Goal: Information Seeking & Learning: Find specific page/section

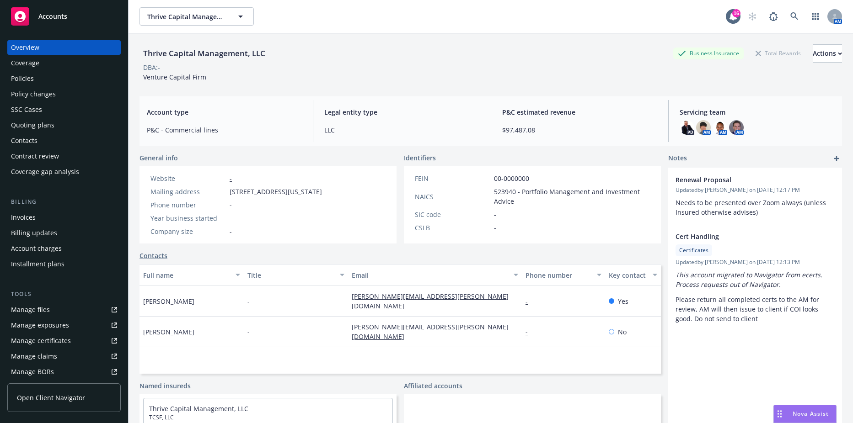
click at [34, 79] on div "Policies" at bounding box center [64, 78] width 106 height 15
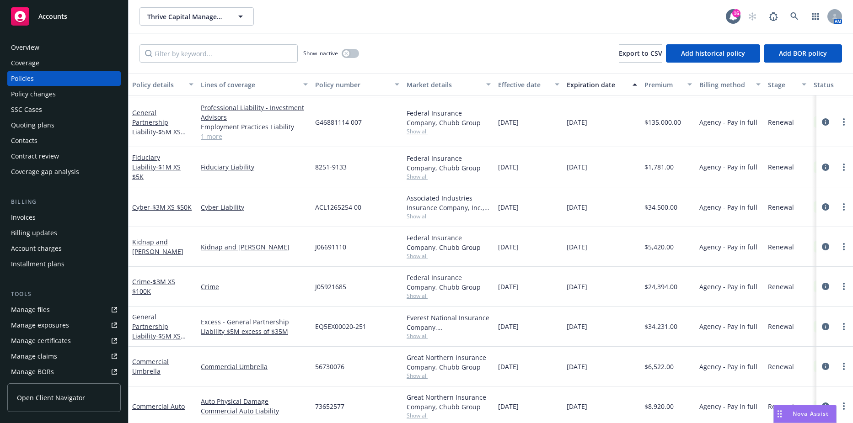
scroll to position [137, 0]
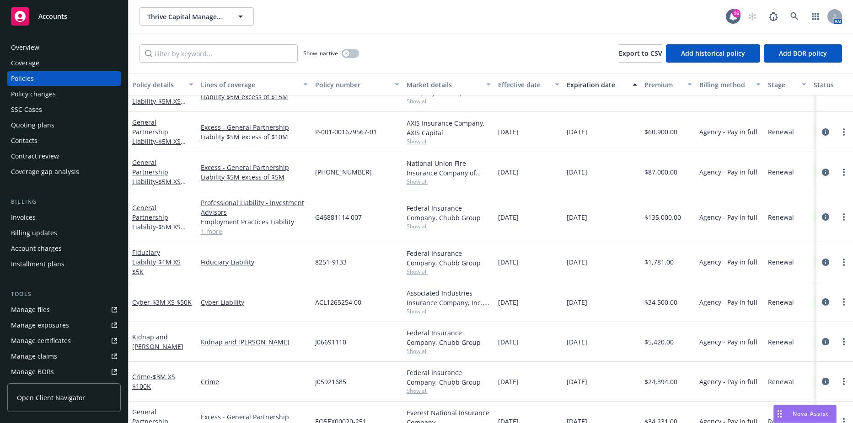
click at [420, 43] on div "Show inactive Export to CSV Add historical policy Add BOR policy" at bounding box center [490, 53] width 724 height 40
click at [164, 223] on span "- $5M XS $500K D&O/PL / $5M XS $250K (EPL)" at bounding box center [161, 237] width 59 height 28
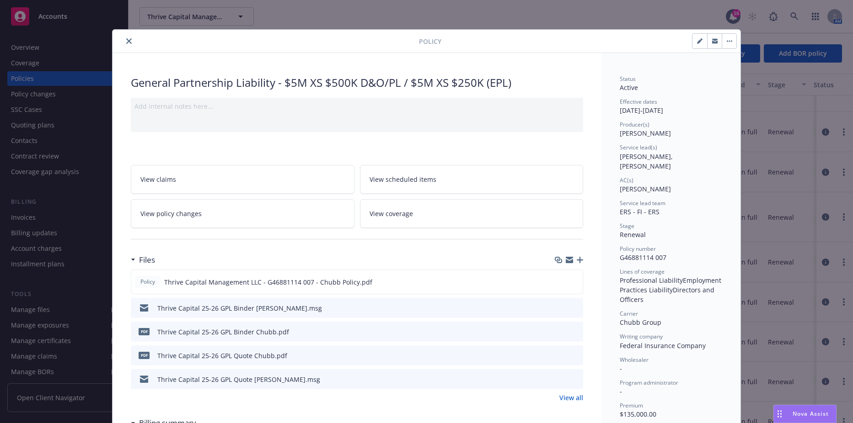
click at [574, 306] on icon "preview file" at bounding box center [574, 308] width 8 height 6
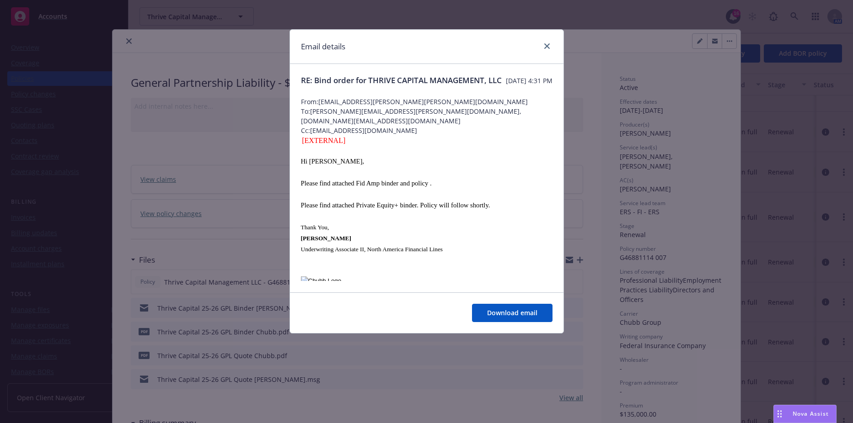
click at [536, 52] on div "Email details" at bounding box center [426, 47] width 273 height 34
click at [544, 49] on link "close" at bounding box center [546, 46] width 11 height 11
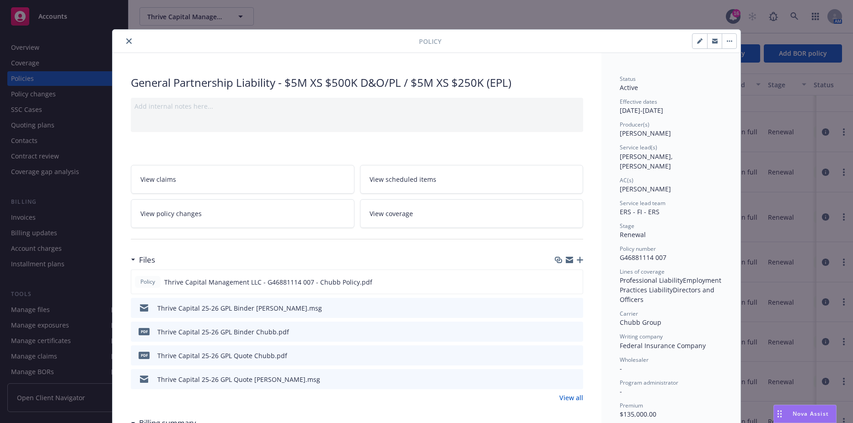
click at [126, 44] on button "close" at bounding box center [128, 41] width 11 height 11
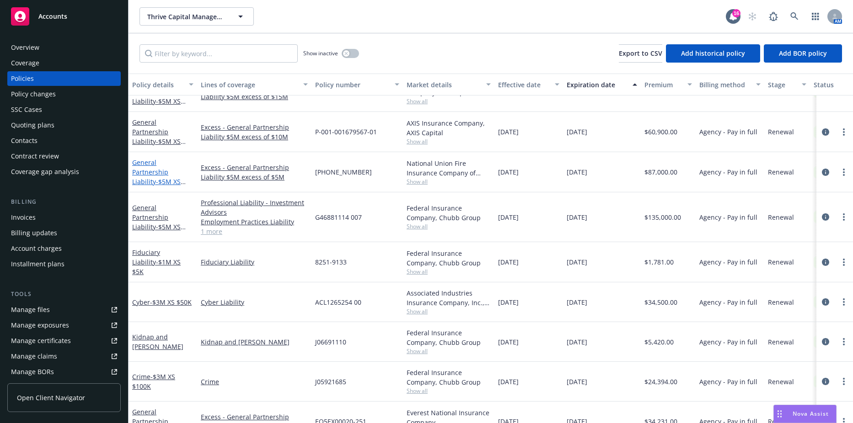
click at [165, 177] on span "- $5M XS $5M" at bounding box center [158, 186] width 53 height 18
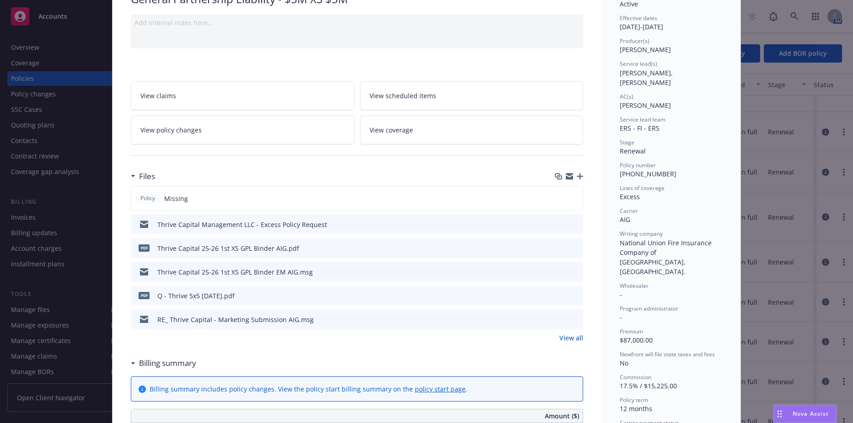
scroll to position [91, 0]
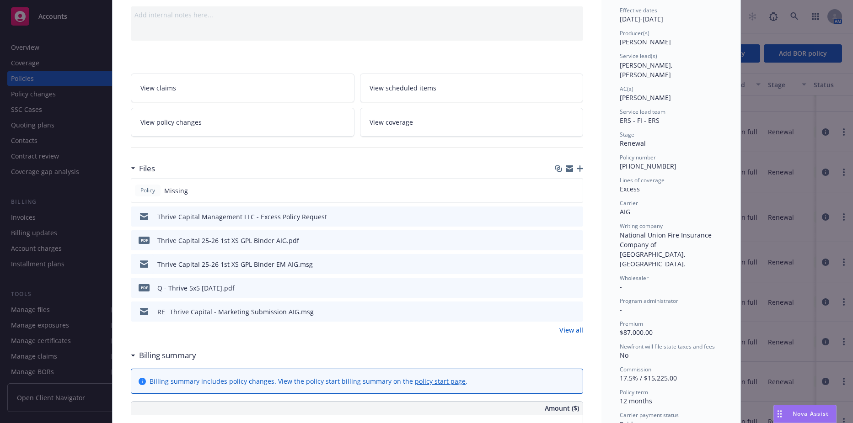
click at [572, 265] on icon "preview file" at bounding box center [574, 264] width 8 height 6
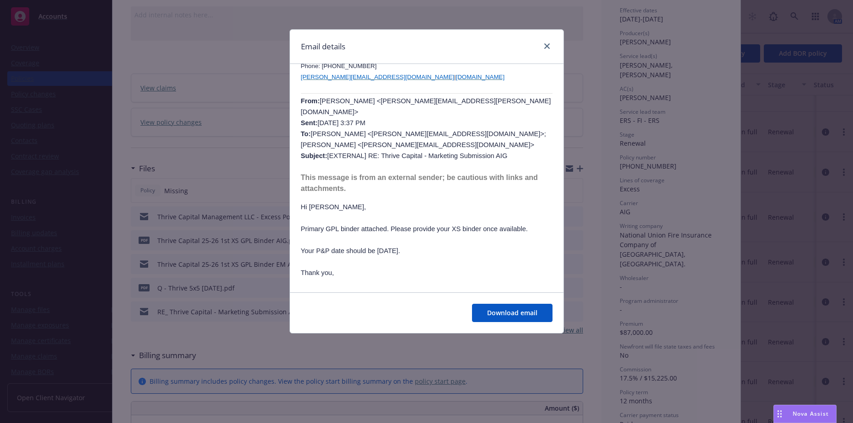
scroll to position [274, 0]
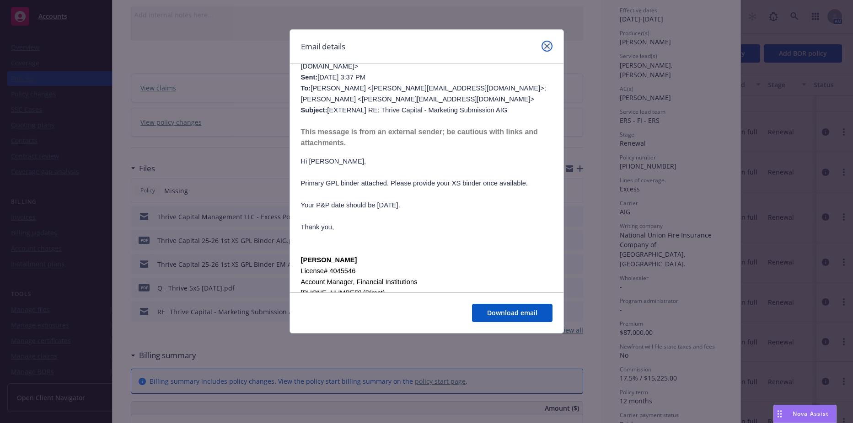
click at [544, 48] on icon "close" at bounding box center [546, 45] width 5 height 5
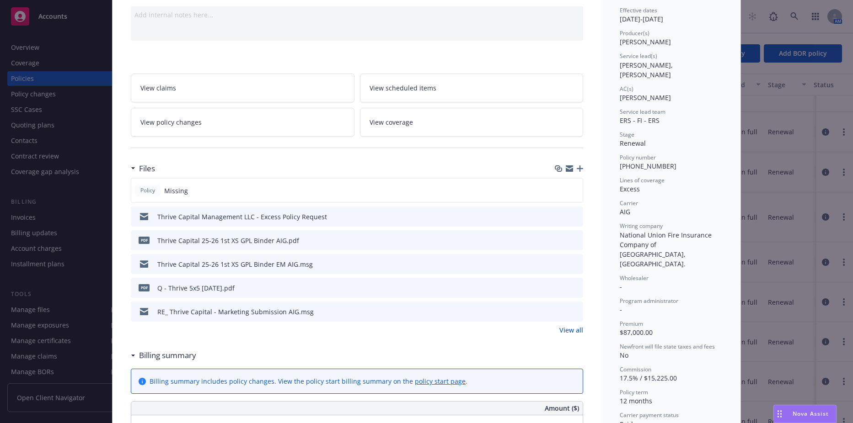
click at [570, 310] on icon "preview file" at bounding box center [574, 311] width 8 height 6
